Goal: Information Seeking & Learning: Learn about a topic

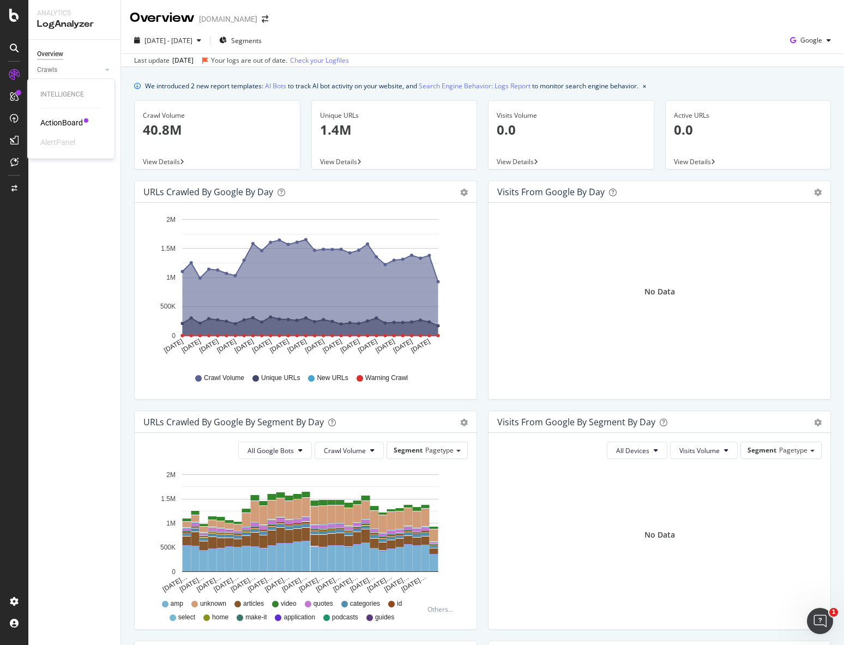
click at [47, 120] on div "ActionBoard" at bounding box center [61, 122] width 43 height 11
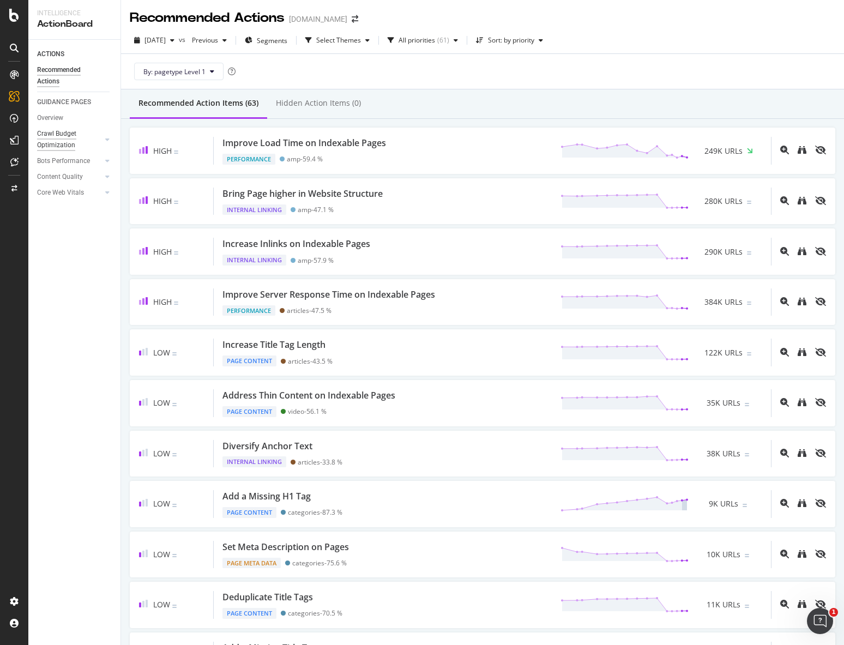
click at [92, 137] on div "Crawl Budget Optimization" at bounding box center [65, 139] width 57 height 23
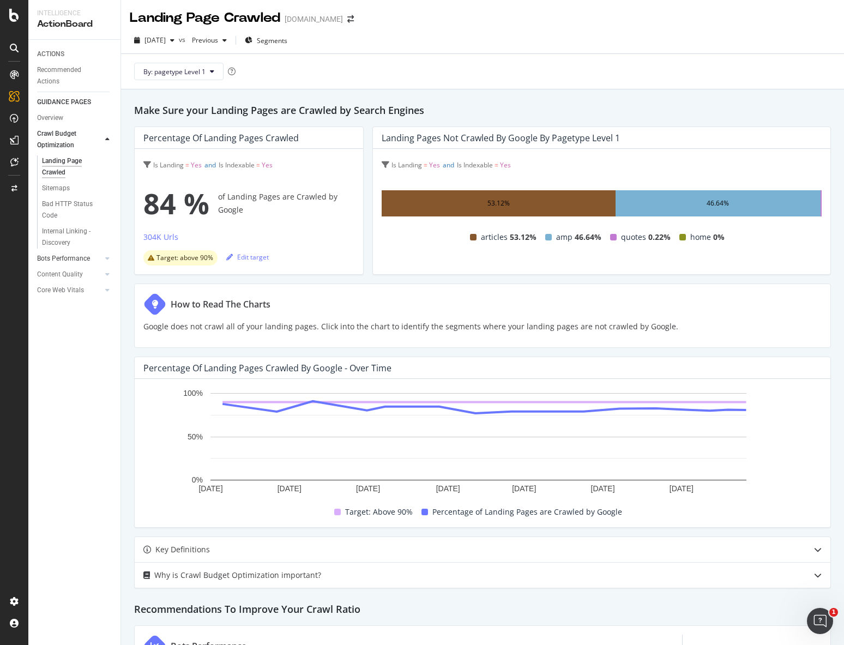
click at [98, 259] on div at bounding box center [96, 258] width 11 height 11
